Goal: Transaction & Acquisition: Purchase product/service

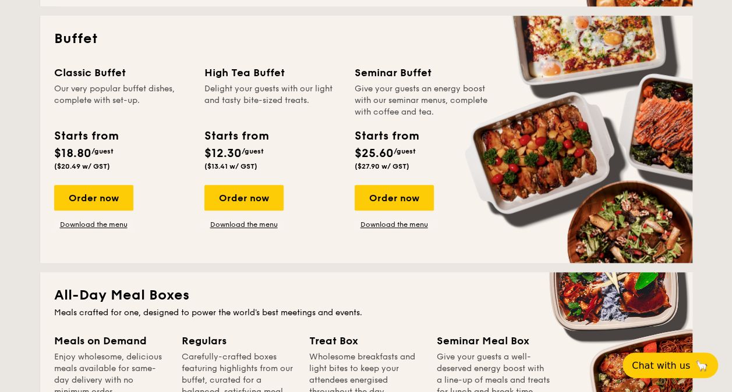
scroll to position [524, 0]
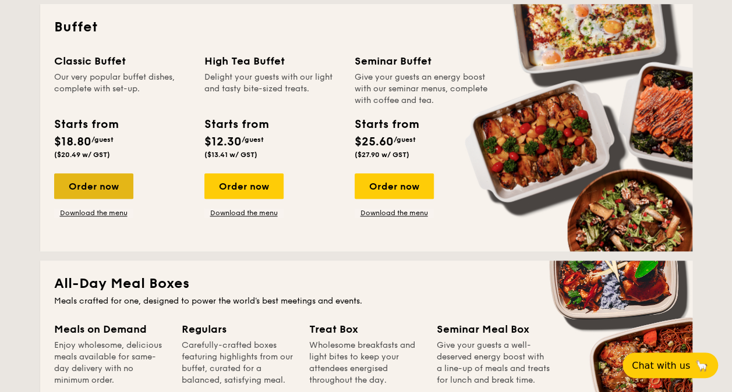
click at [107, 194] on div "Order now" at bounding box center [93, 186] width 79 height 26
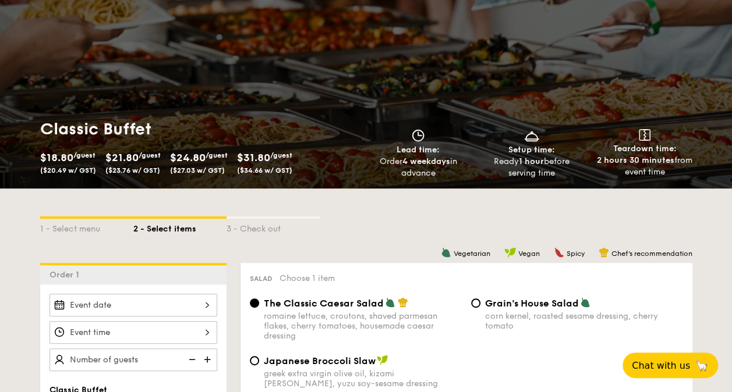
scroll to position [175, 0]
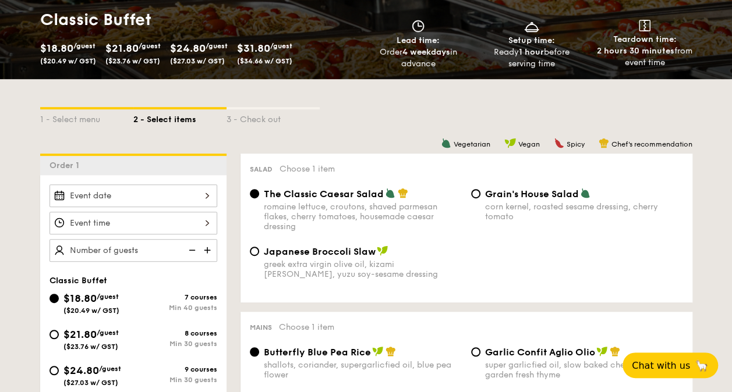
click at [211, 249] on img at bounding box center [208, 250] width 17 height 22
type input "40 guests"
click at [196, 251] on img at bounding box center [190, 250] width 17 height 22
click at [192, 250] on img at bounding box center [190, 250] width 17 height 22
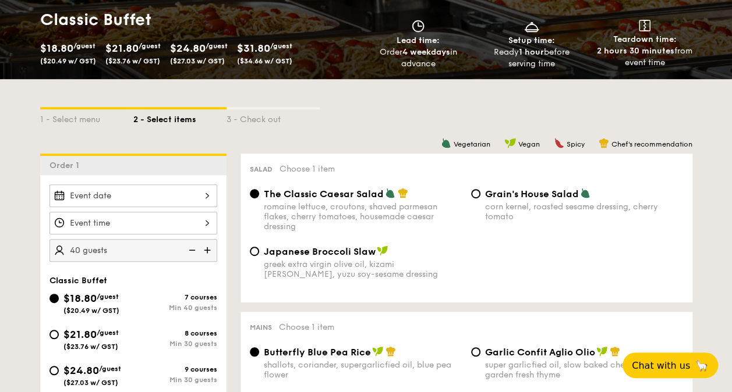
click at [192, 250] on img at bounding box center [190, 250] width 17 height 22
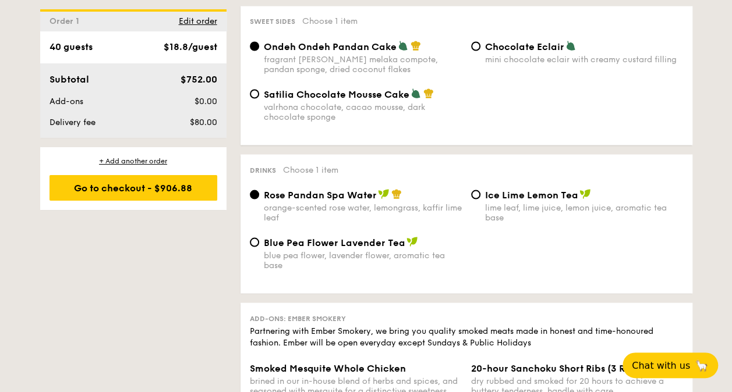
scroll to position [1048, 0]
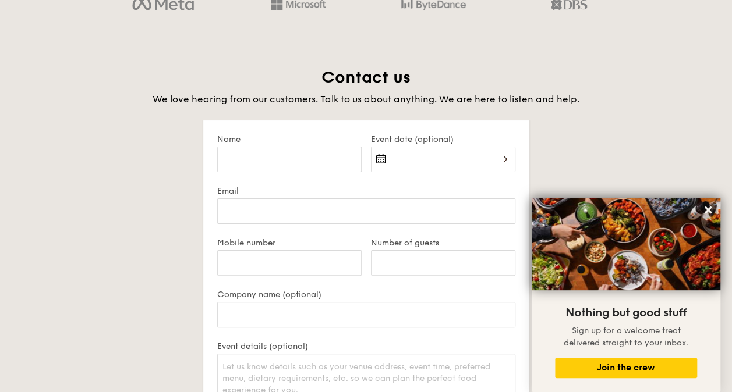
scroll to position [2203, 0]
